Goal: Task Accomplishment & Management: Manage account settings

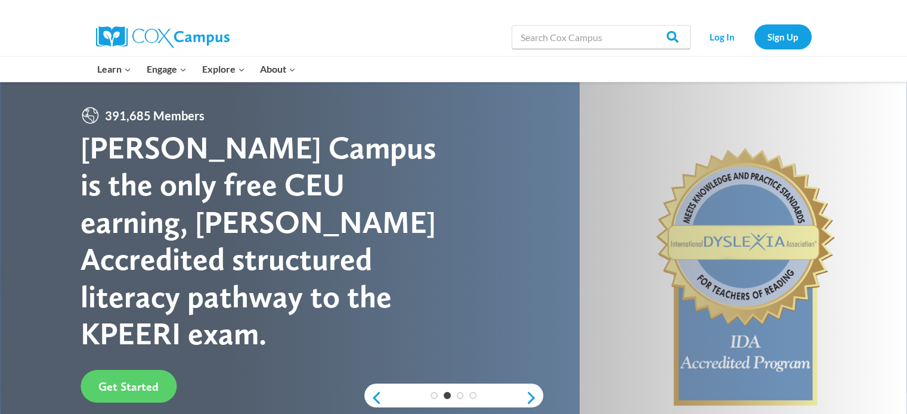
click at [188, 127] on div "391,685 Members Cox Campus is the only free CEU earning, IDA Accredited structu…" at bounding box center [266, 229] width 373 height 247
click at [725, 36] on link "Log In" at bounding box center [722, 36] width 52 height 24
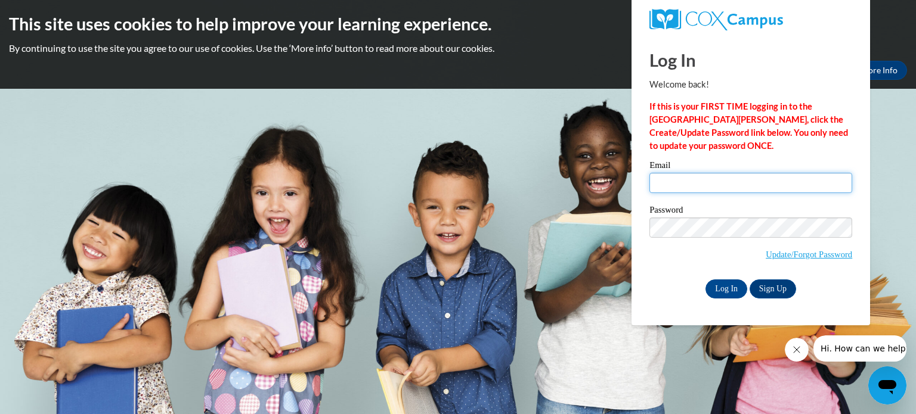
type input "[EMAIL_ADDRESS][DOMAIN_NAME]"
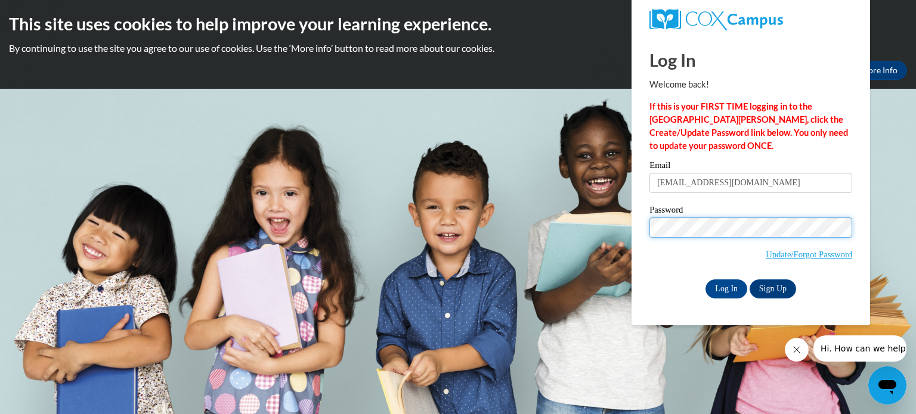
click at [705, 280] on input "Log In" at bounding box center [726, 289] width 42 height 19
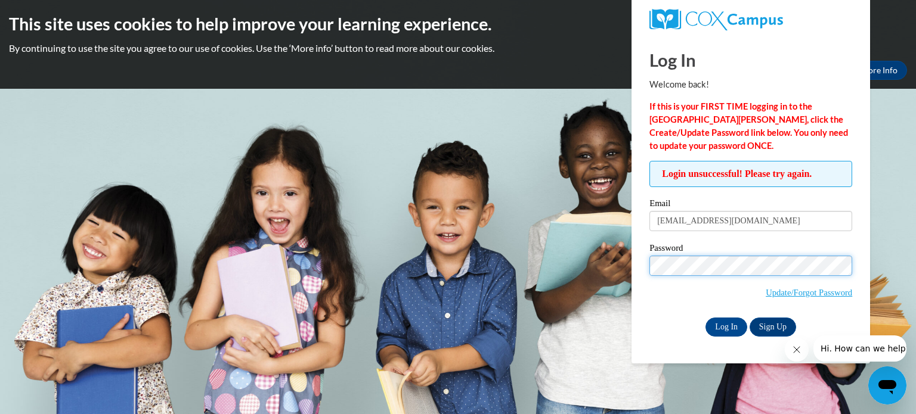
click at [542, 290] on body "This site uses cookies to help improve your learning experience. By continuing …" at bounding box center [458, 207] width 916 height 414
click at [705, 318] on input "Log In" at bounding box center [726, 327] width 42 height 19
